Goal: Task Accomplishment & Management: Manage account settings

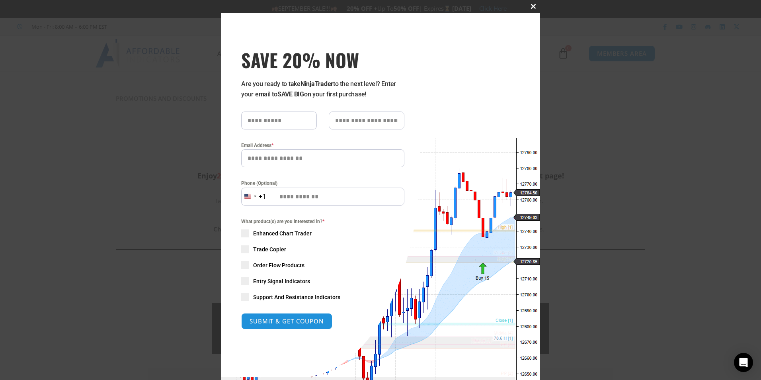
click at [531, 4] on button "Close this module" at bounding box center [533, 6] width 13 height 13
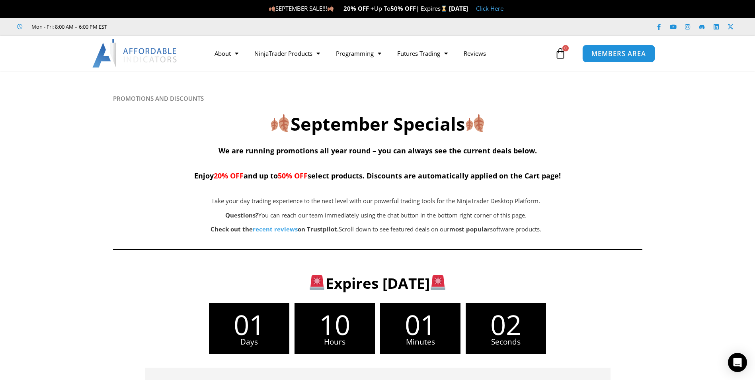
click at [621, 51] on span "MEMBERS AREA" at bounding box center [618, 53] width 55 height 7
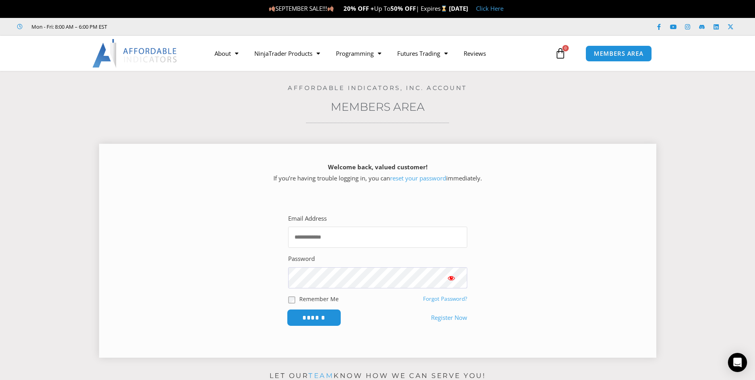
type input "**********"
click at [310, 319] on input "******" at bounding box center [314, 317] width 55 height 17
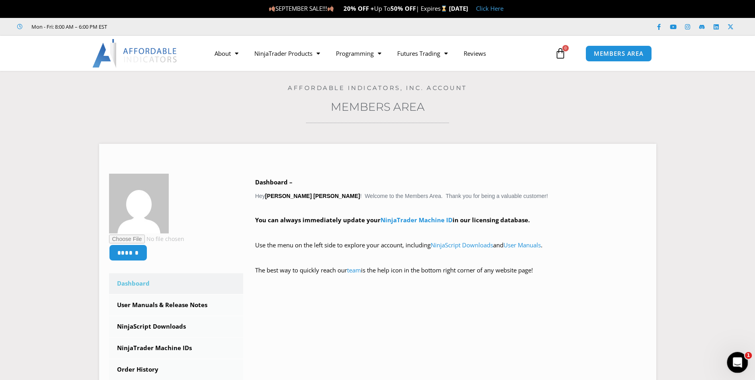
click at [734, 361] on icon "Open Intercom Messenger" at bounding box center [736, 361] width 13 height 13
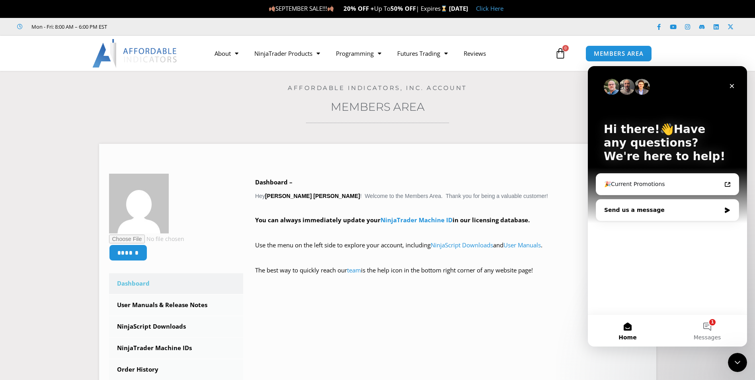
click at [685, 212] on div "Send us a message" at bounding box center [662, 210] width 117 height 8
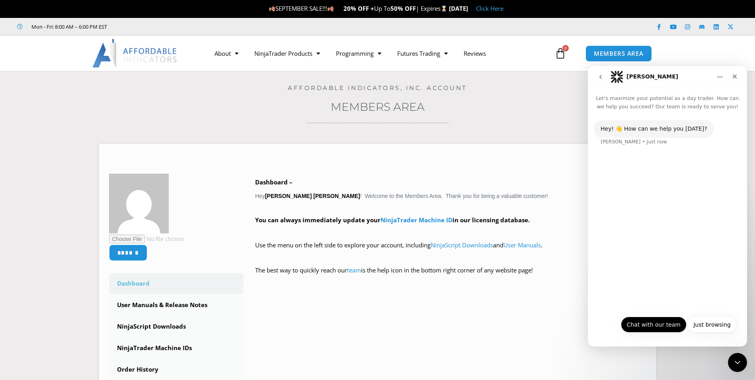
click at [665, 328] on button "Chat with our team" at bounding box center [654, 324] width 66 height 16
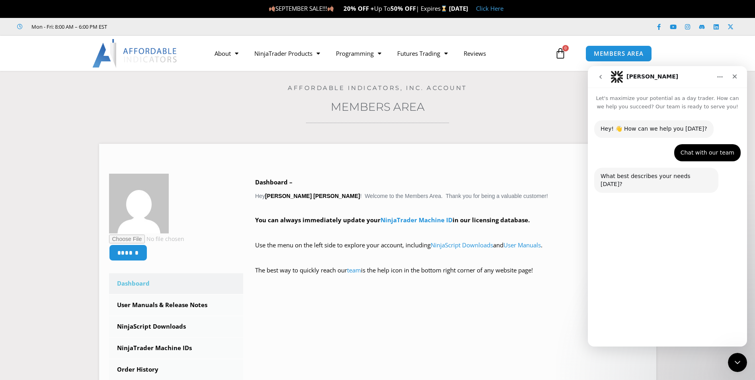
click at [659, 306] on button "Technical Support" at bounding box center [645, 305] width 61 height 16
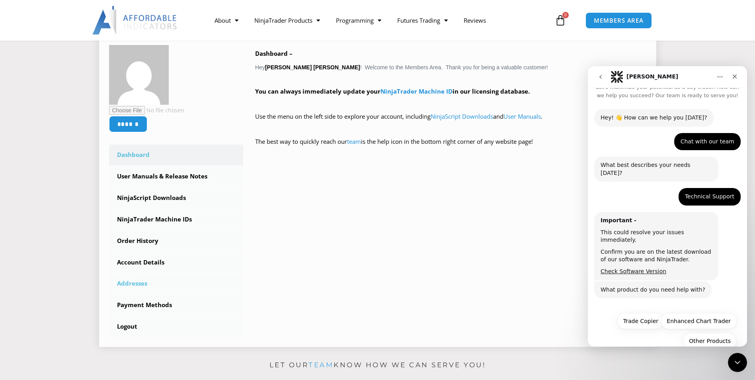
scroll to position [119, 0]
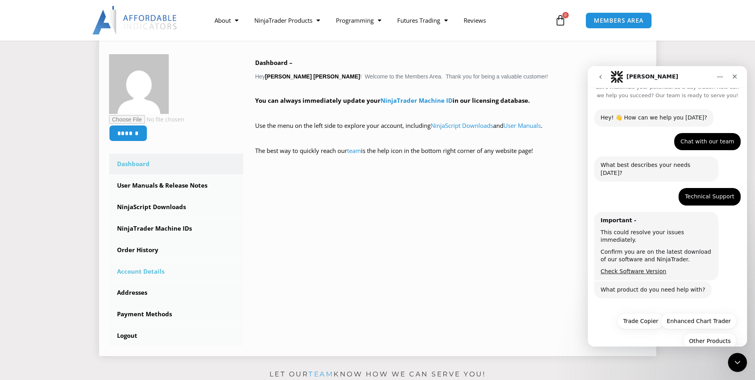
click at [153, 272] on link "Account Details" at bounding box center [176, 271] width 135 height 21
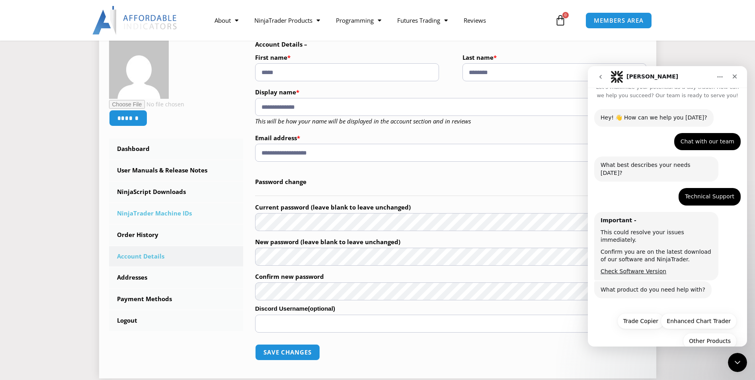
scroll to position [119, 0]
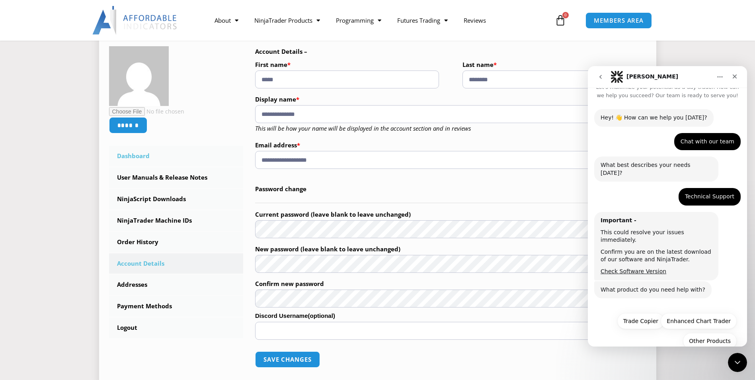
click at [131, 154] on link "Dashboard" at bounding box center [176, 156] width 135 height 21
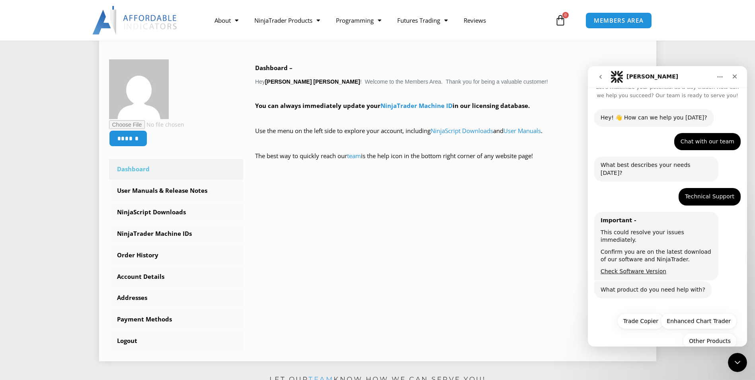
scroll to position [119, 0]
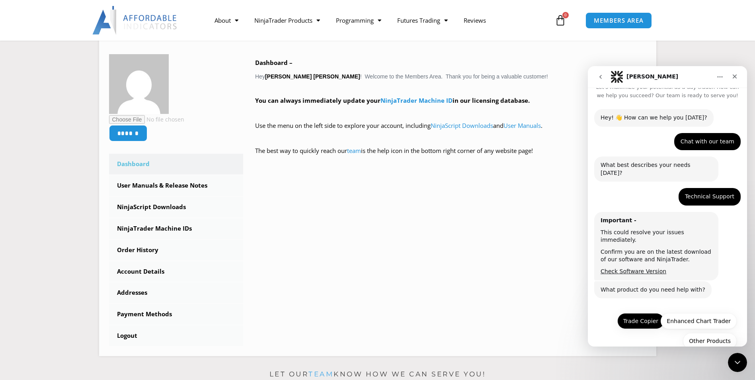
click at [640, 313] on button "Trade Copier" at bounding box center [640, 321] width 47 height 16
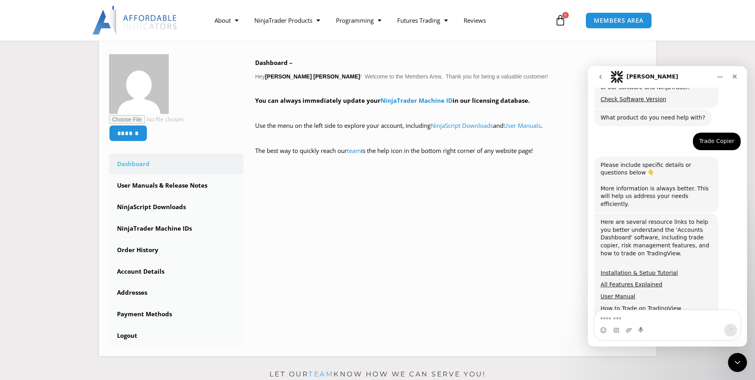
scroll to position [201, 0]
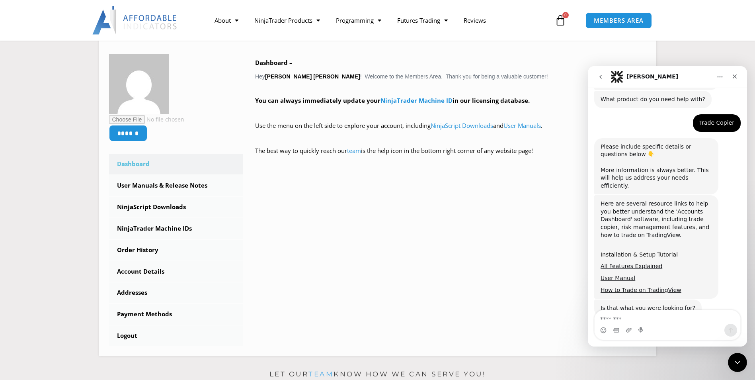
click at [625, 251] on link "Installation & Setup Tutorial" at bounding box center [639, 254] width 77 height 6
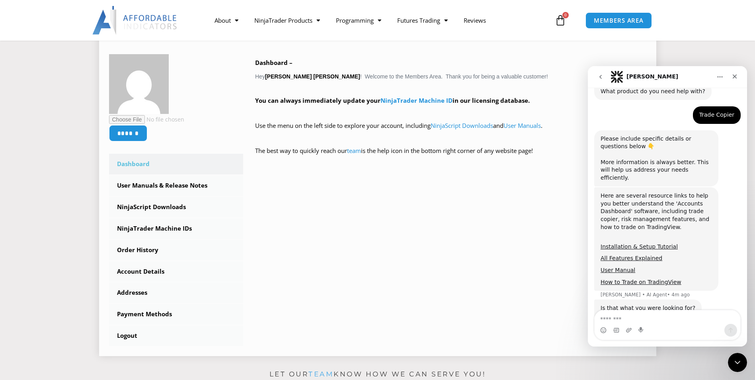
scroll to position [251, 0]
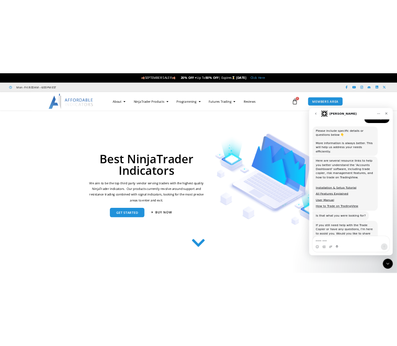
scroll to position [243, 0]
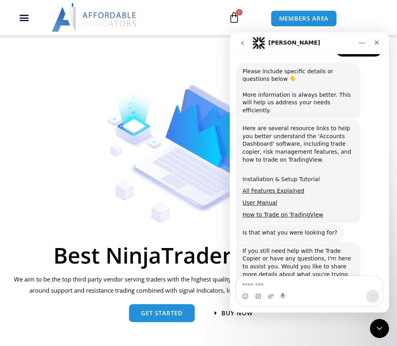
click at [262, 176] on link "Installation & Setup Tutorial" at bounding box center [280, 179] width 77 height 6
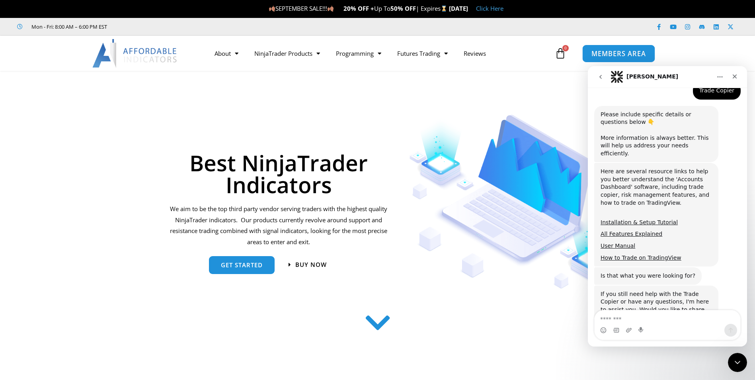
scroll to position [243, 0]
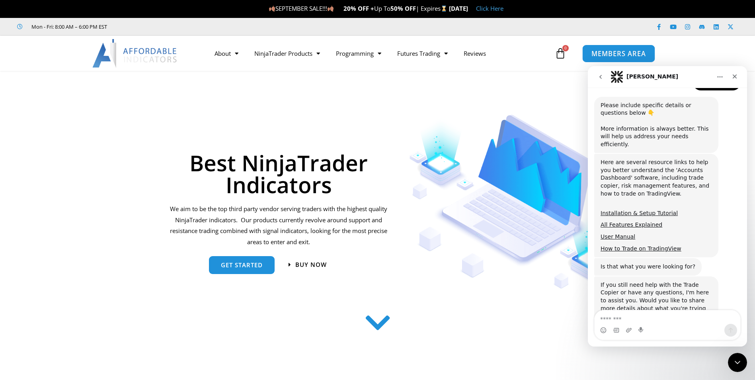
click at [607, 54] on span "MEMBERS AREA" at bounding box center [618, 53] width 55 height 7
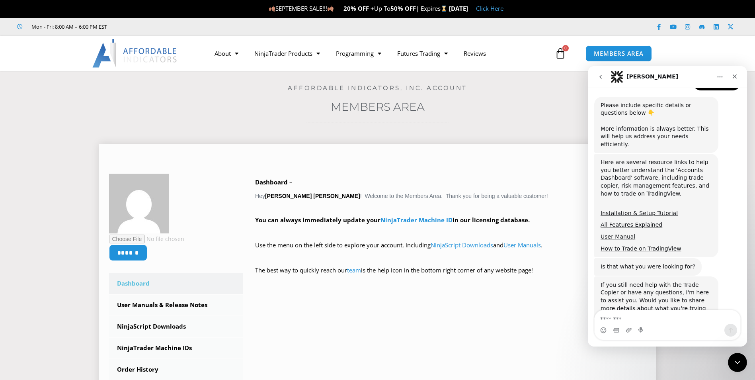
scroll to position [40, 0]
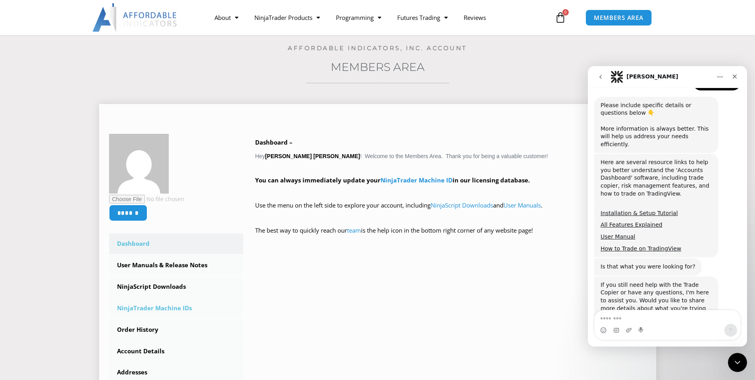
click at [159, 306] on link "NinjaTrader Machine IDs" at bounding box center [176, 308] width 135 height 21
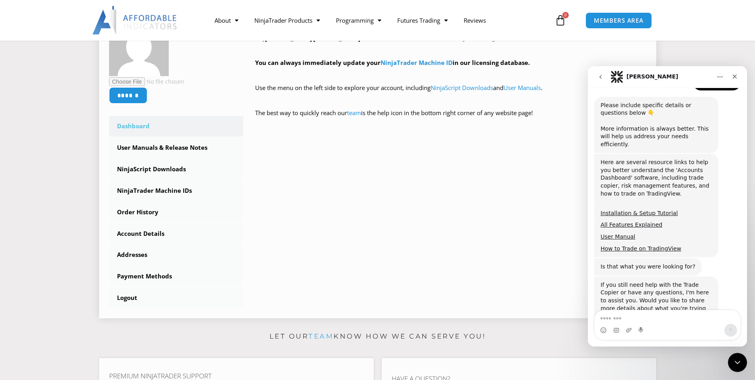
scroll to position [159, 0]
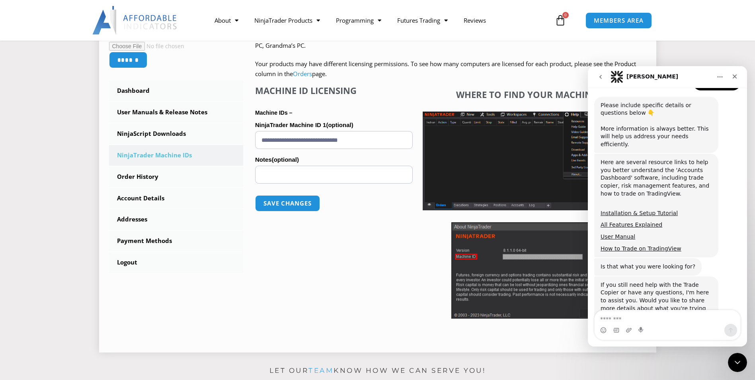
scroll to position [199, 0]
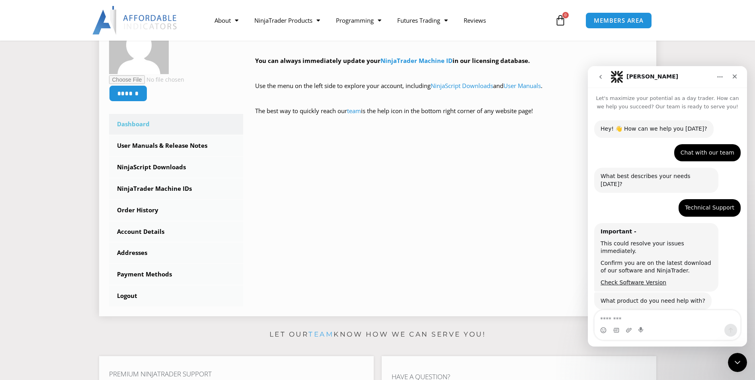
scroll to position [243, 0]
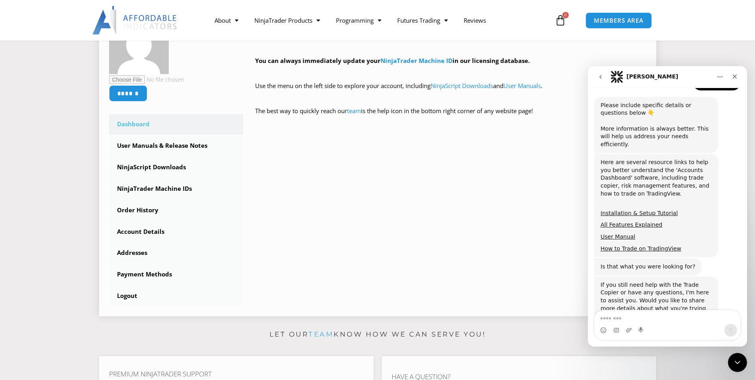
click at [288, 245] on div "****** Dashboard Subscriptions User Manuals & Release Notes NinjaScript Downloa…" at bounding box center [377, 160] width 537 height 292
